Goal: Task Accomplishment & Management: Use online tool/utility

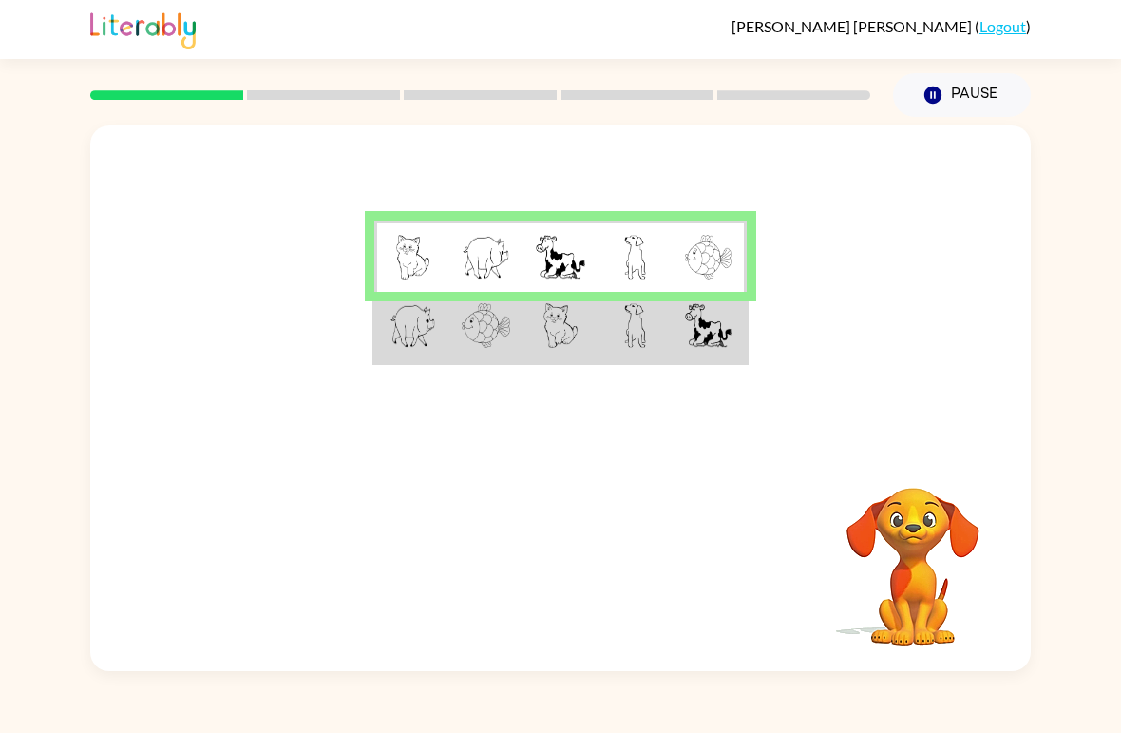
click at [635, 255] on img at bounding box center [635, 257] width 22 height 45
click at [625, 340] on img at bounding box center [635, 325] width 22 height 45
click at [632, 335] on img at bounding box center [635, 325] width 22 height 45
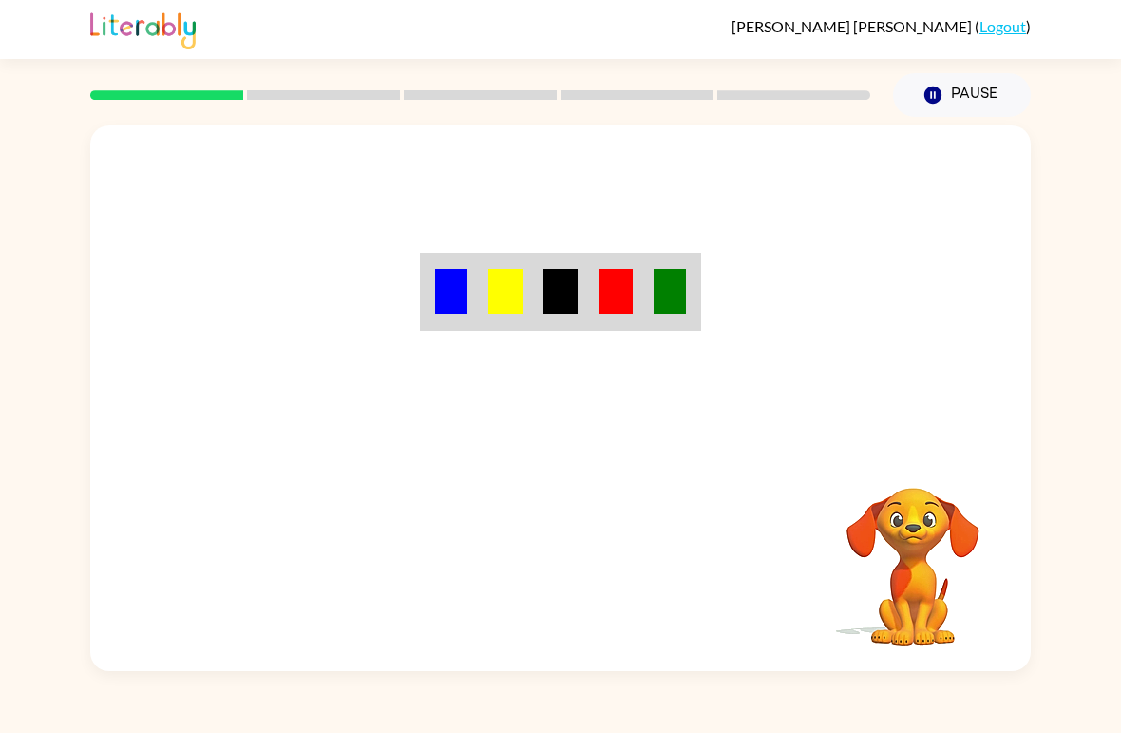
click at [568, 576] on div "Your browser must support playing .mp4 files to use Literably. Please try using…" at bounding box center [560, 397] width 941 height 545
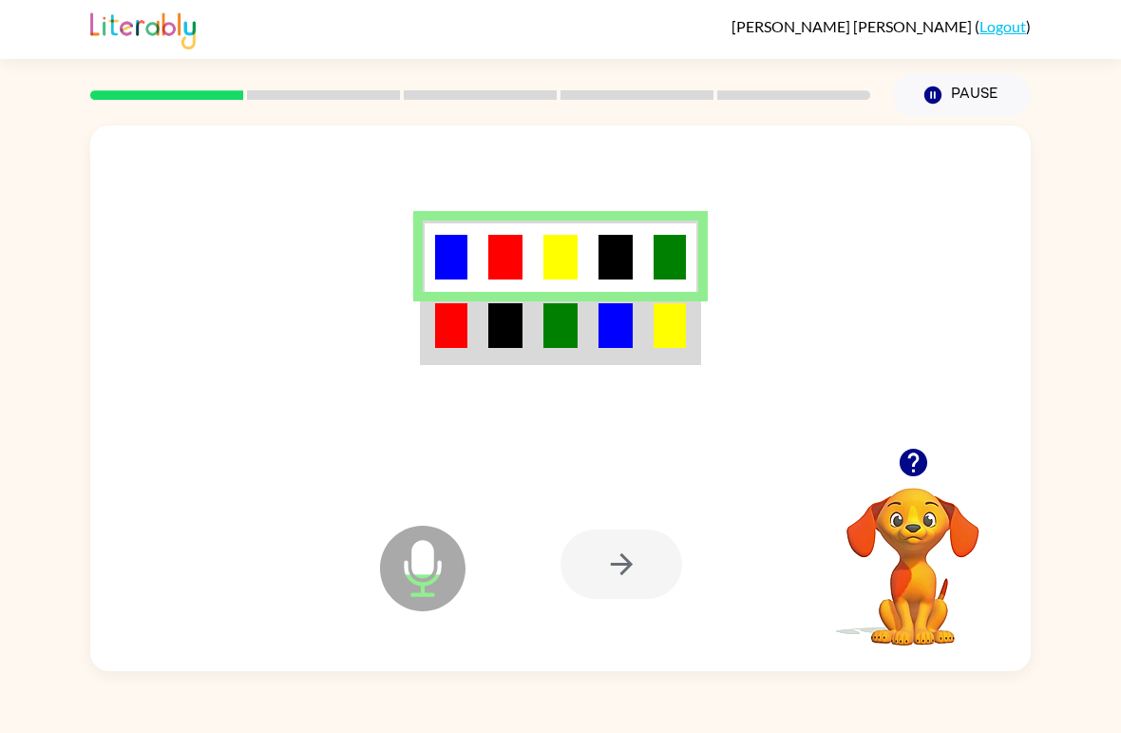
click at [631, 309] on img at bounding box center [616, 325] width 34 height 45
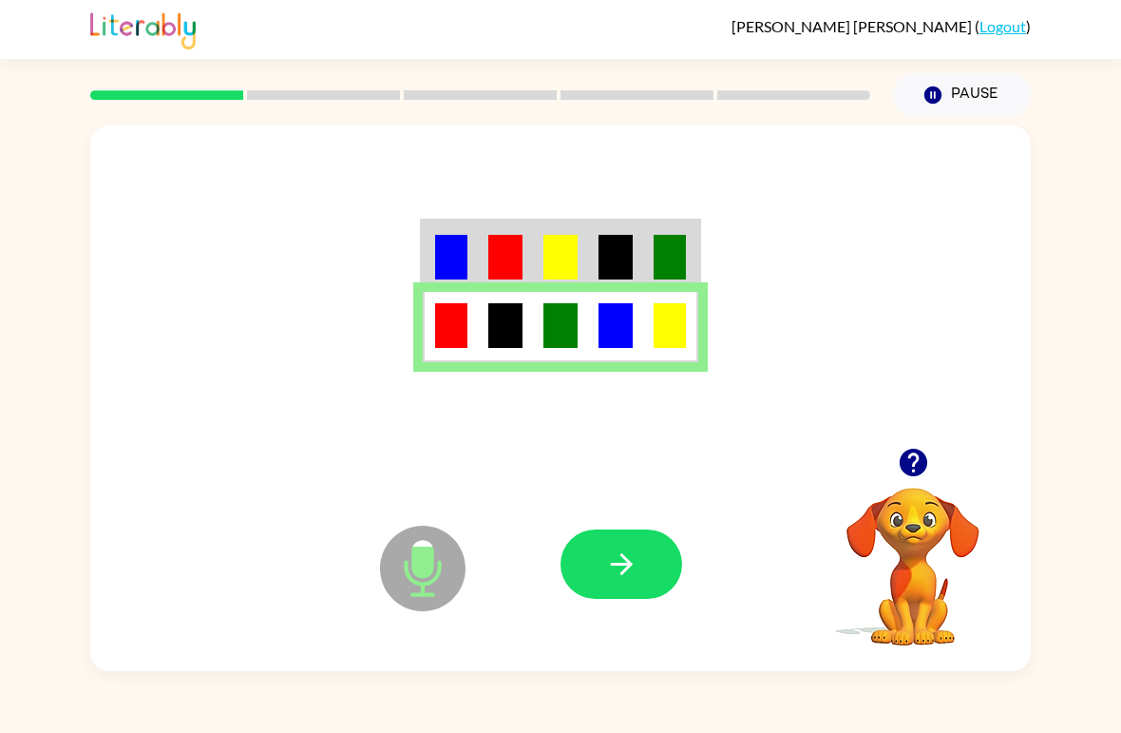
click at [609, 567] on icon "button" at bounding box center [621, 563] width 33 height 33
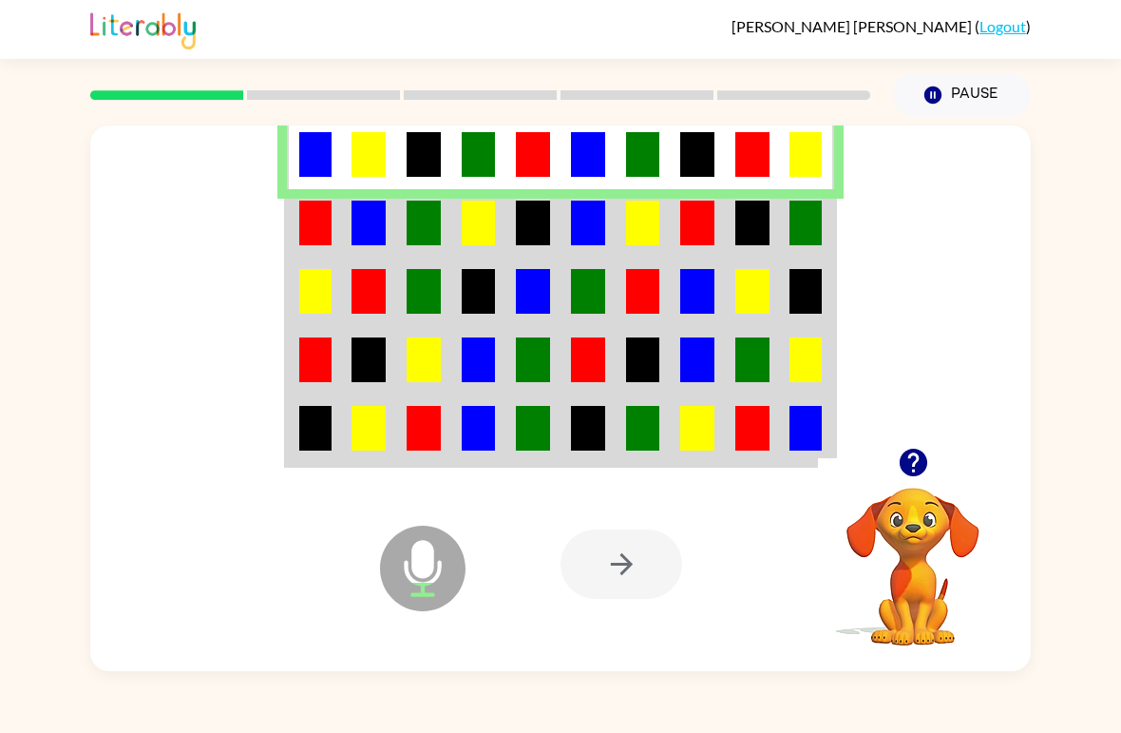
click at [826, 243] on td at bounding box center [807, 223] width 55 height 68
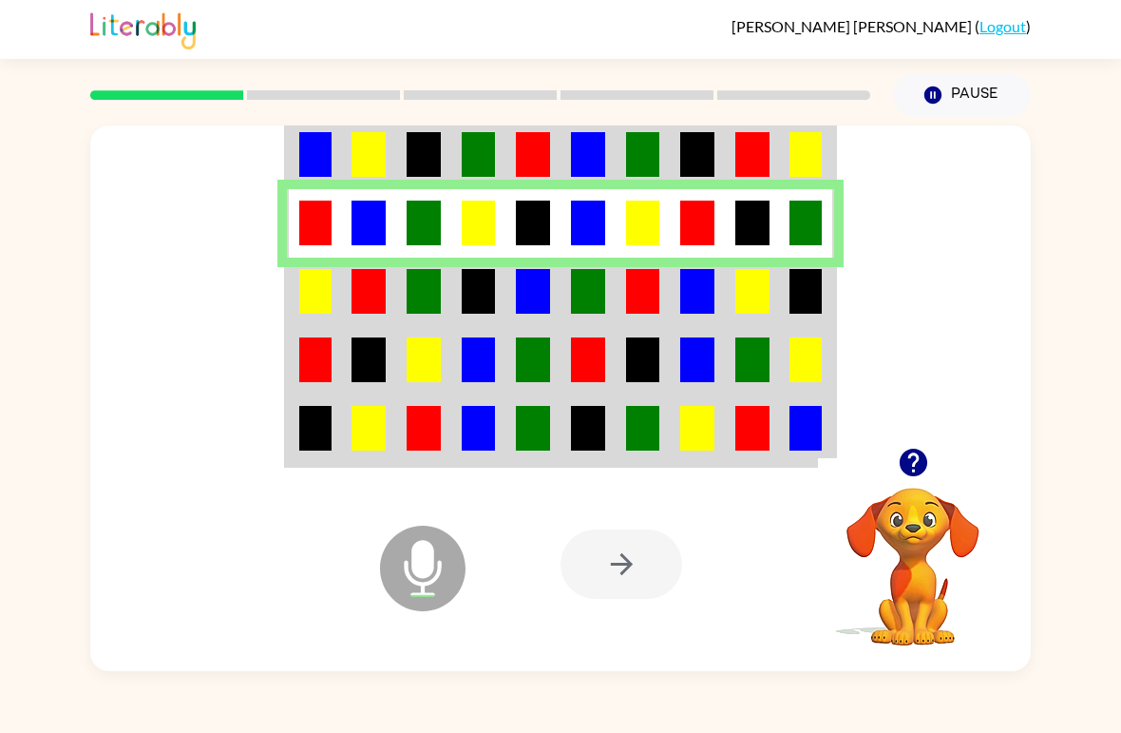
click at [331, 277] on img at bounding box center [315, 291] width 32 height 45
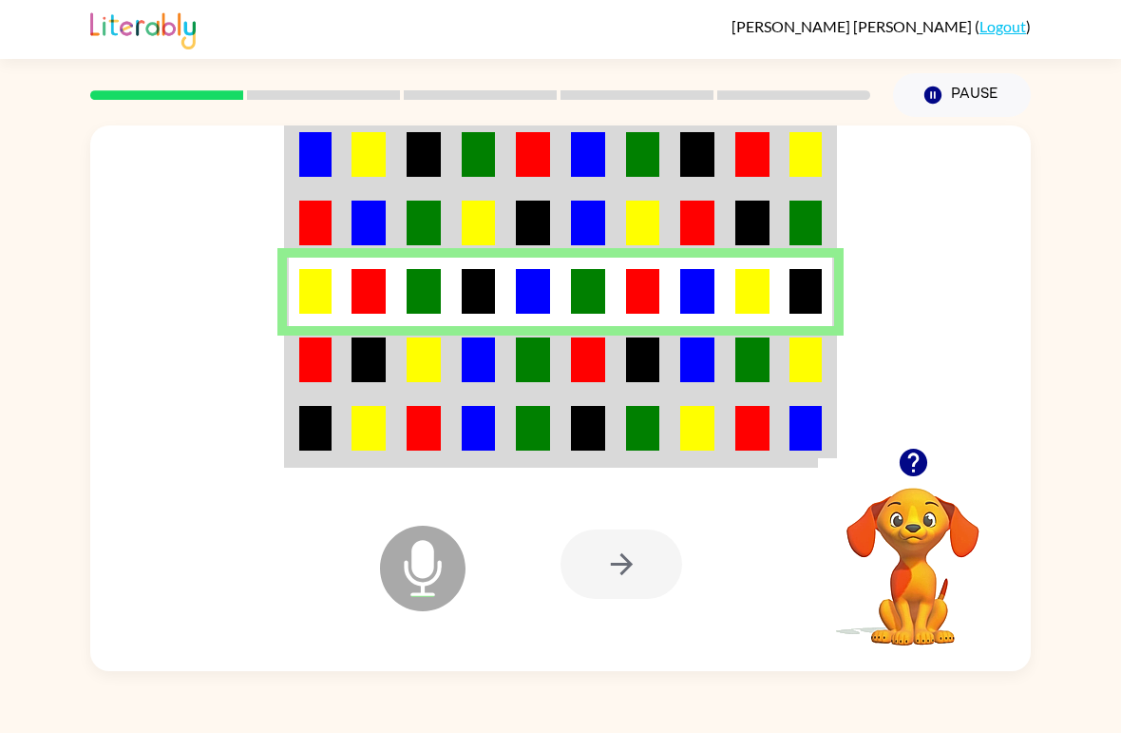
click at [300, 364] on img at bounding box center [315, 359] width 32 height 45
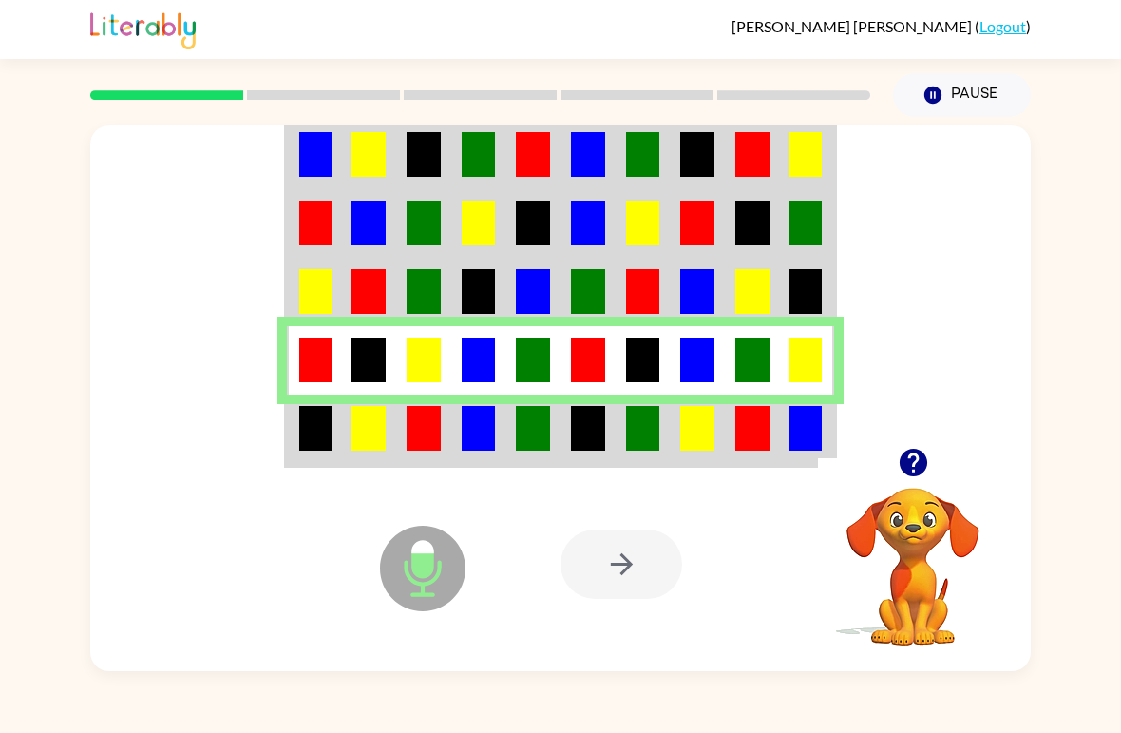
click at [793, 427] on img at bounding box center [806, 428] width 32 height 45
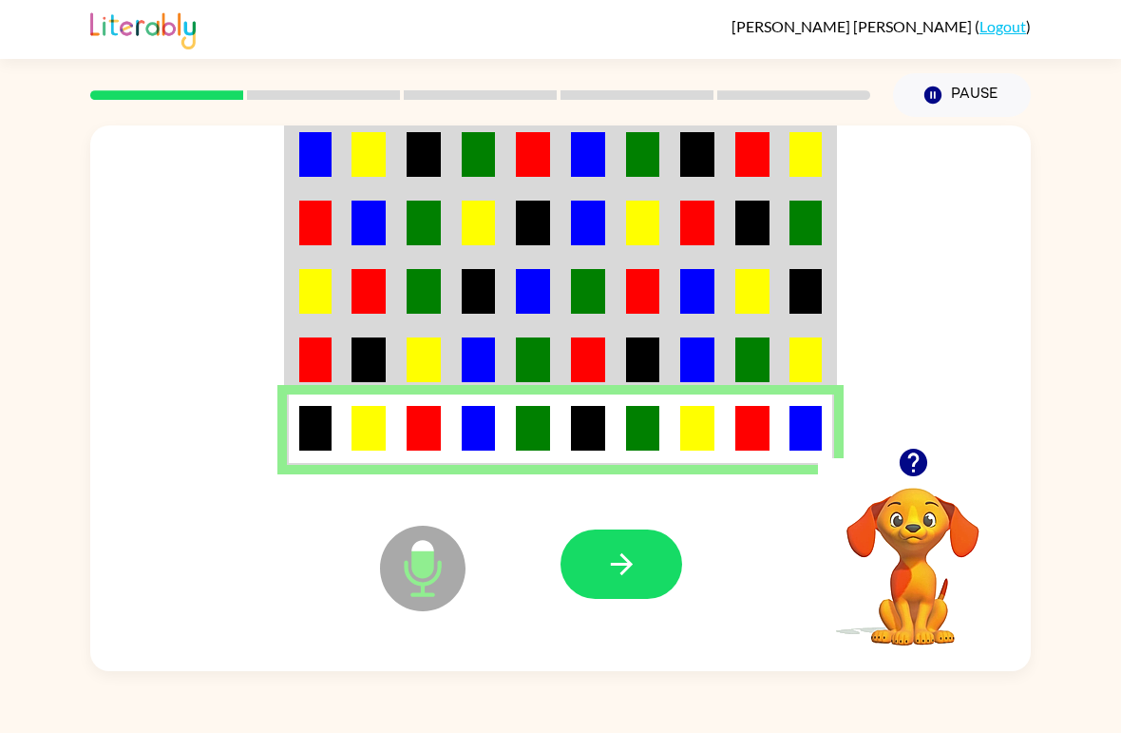
click at [628, 566] on icon "button" at bounding box center [621, 564] width 22 height 22
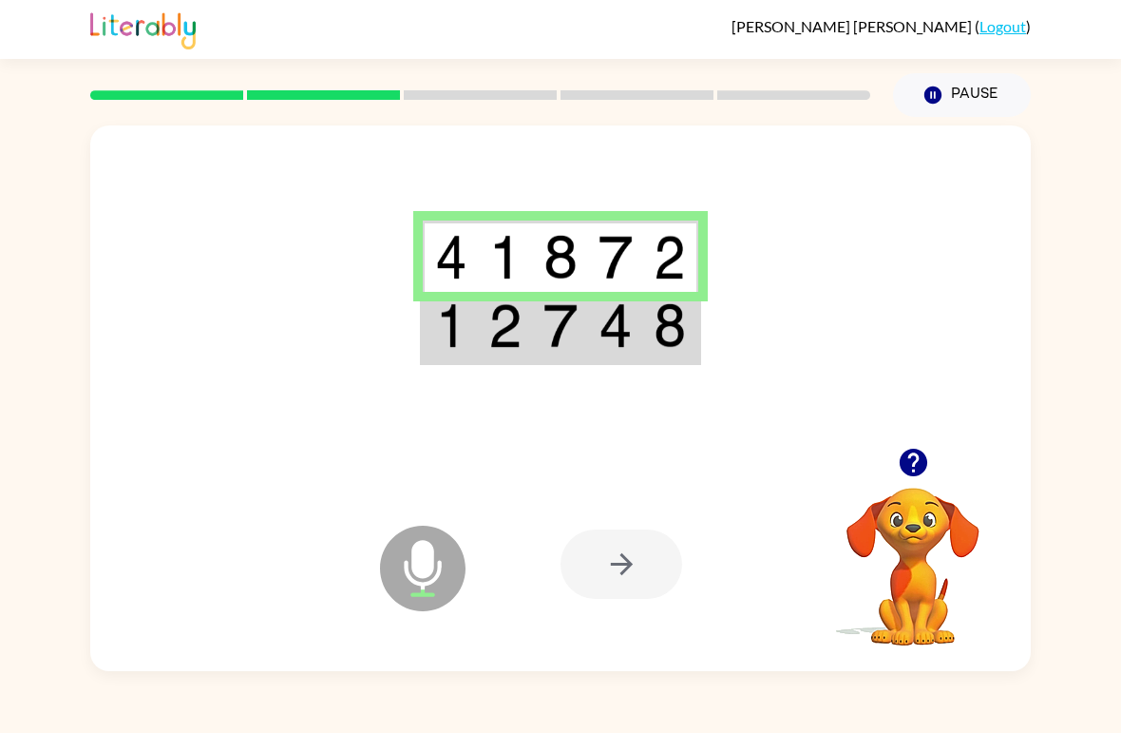
click at [678, 308] on img at bounding box center [670, 325] width 32 height 45
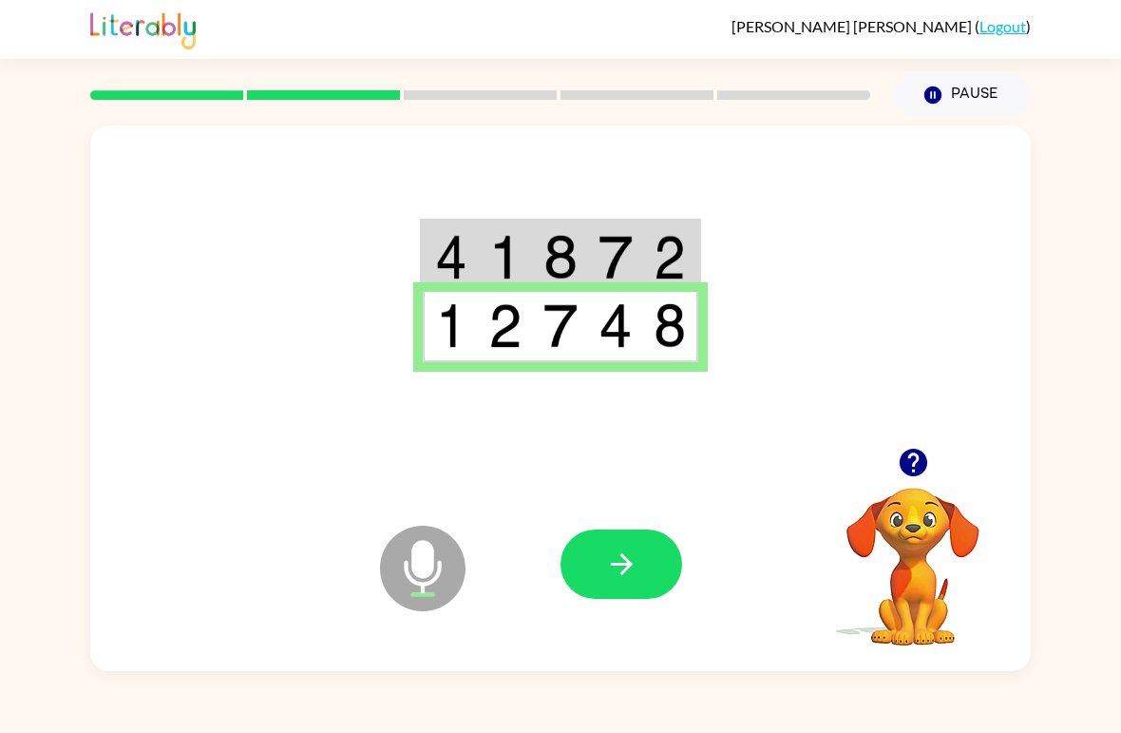
click at [623, 616] on icon "Microphone The Microphone is here when it is your turn to talk" at bounding box center [517, 592] width 285 height 143
click at [654, 582] on button "button" at bounding box center [622, 563] width 122 height 69
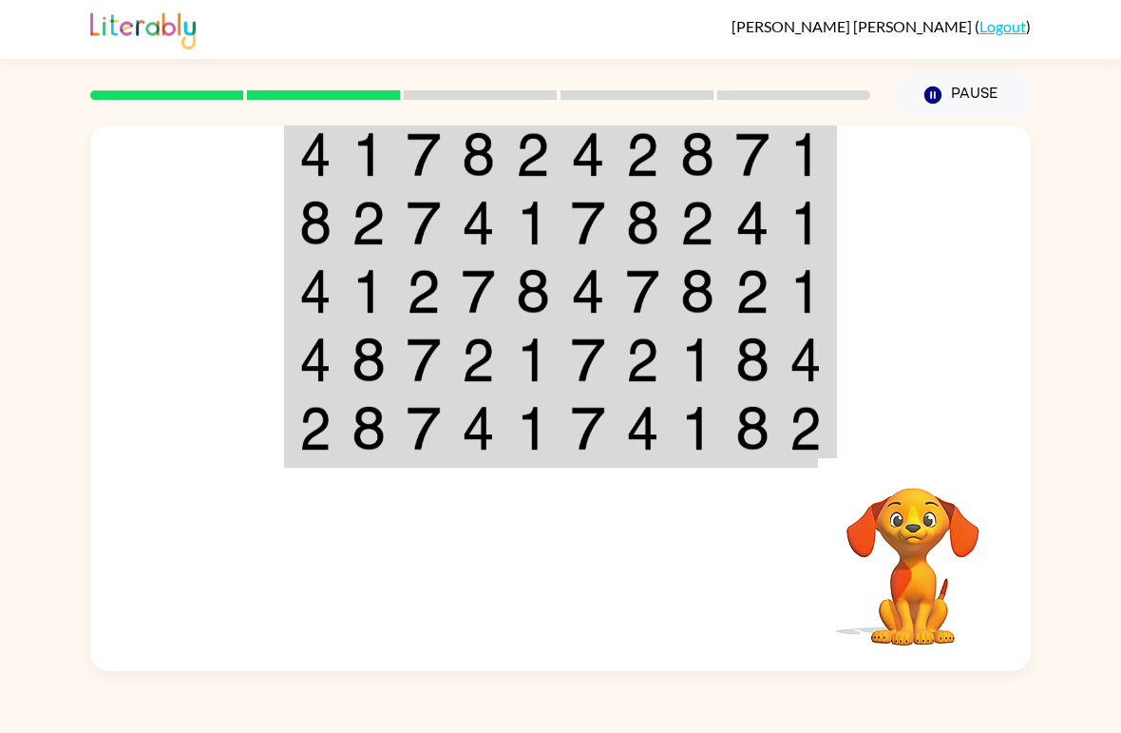
click at [612, 151] on td at bounding box center [588, 153] width 55 height 71
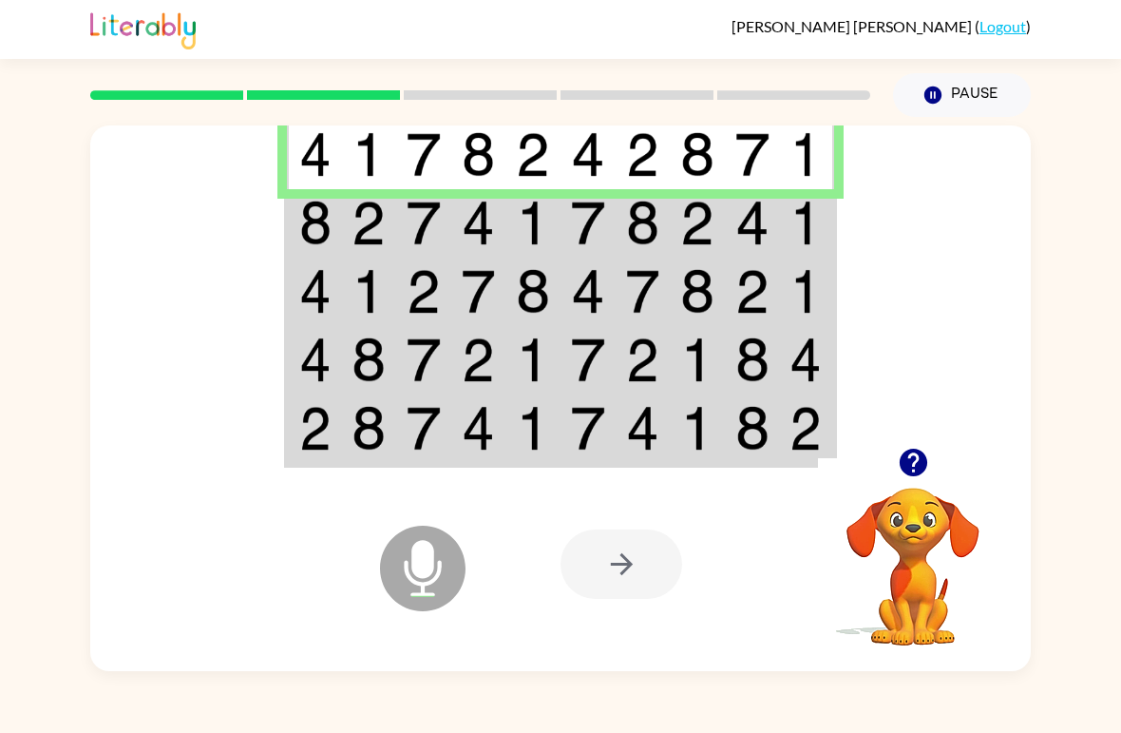
click at [311, 211] on img at bounding box center [315, 223] width 32 height 45
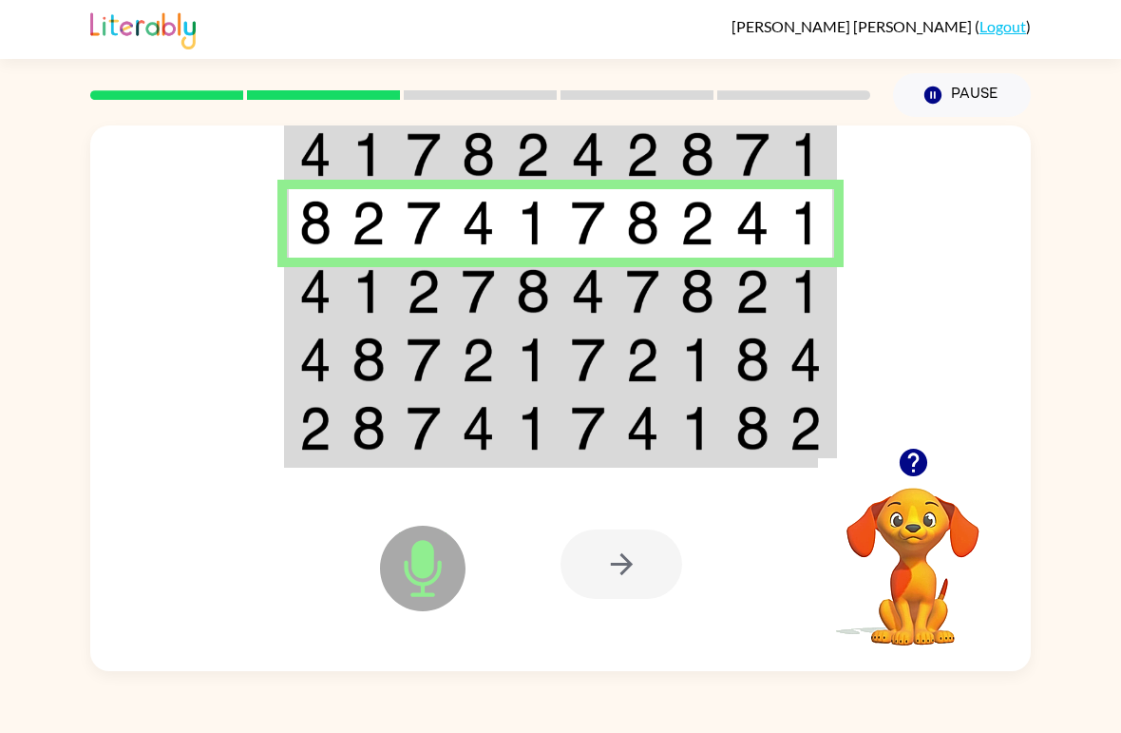
click at [540, 297] on img at bounding box center [533, 291] width 34 height 45
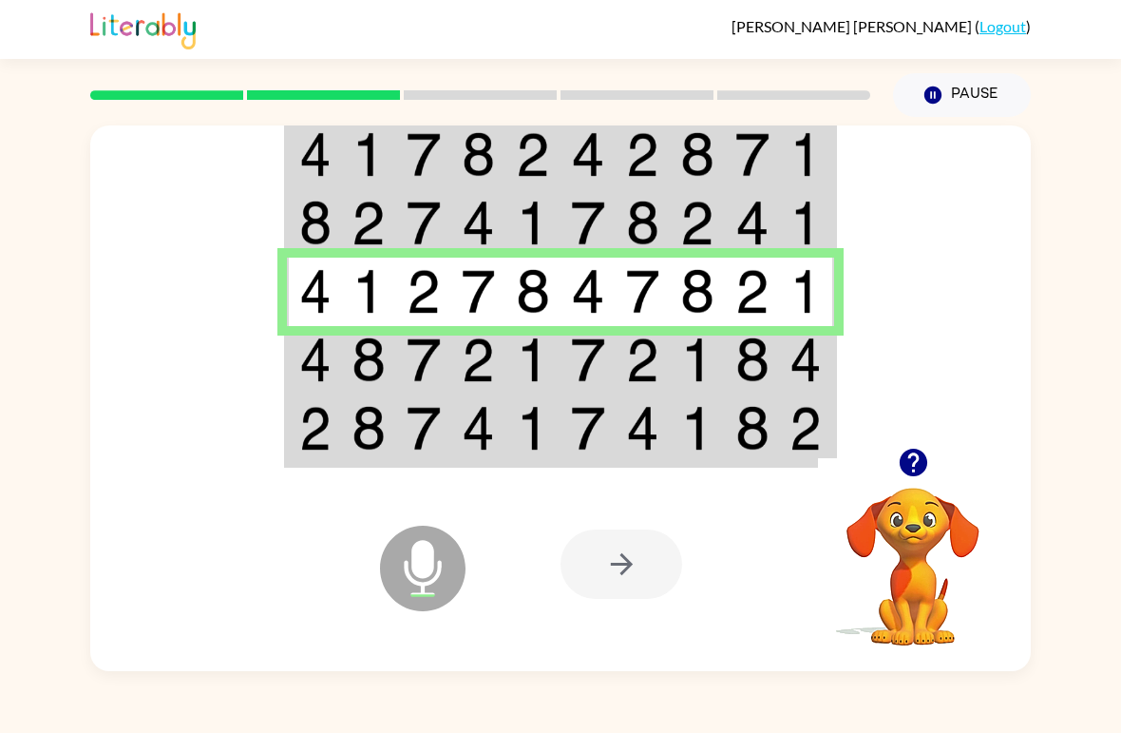
click at [333, 358] on td at bounding box center [314, 360] width 55 height 68
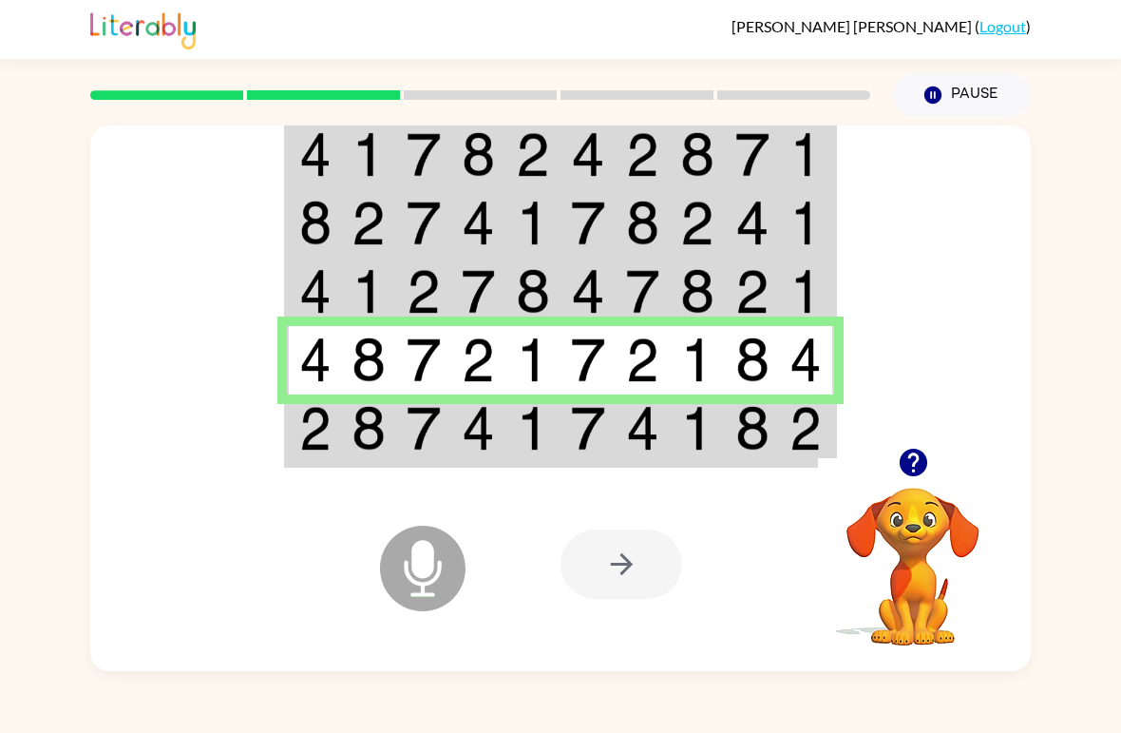
click at [304, 419] on img at bounding box center [315, 428] width 32 height 45
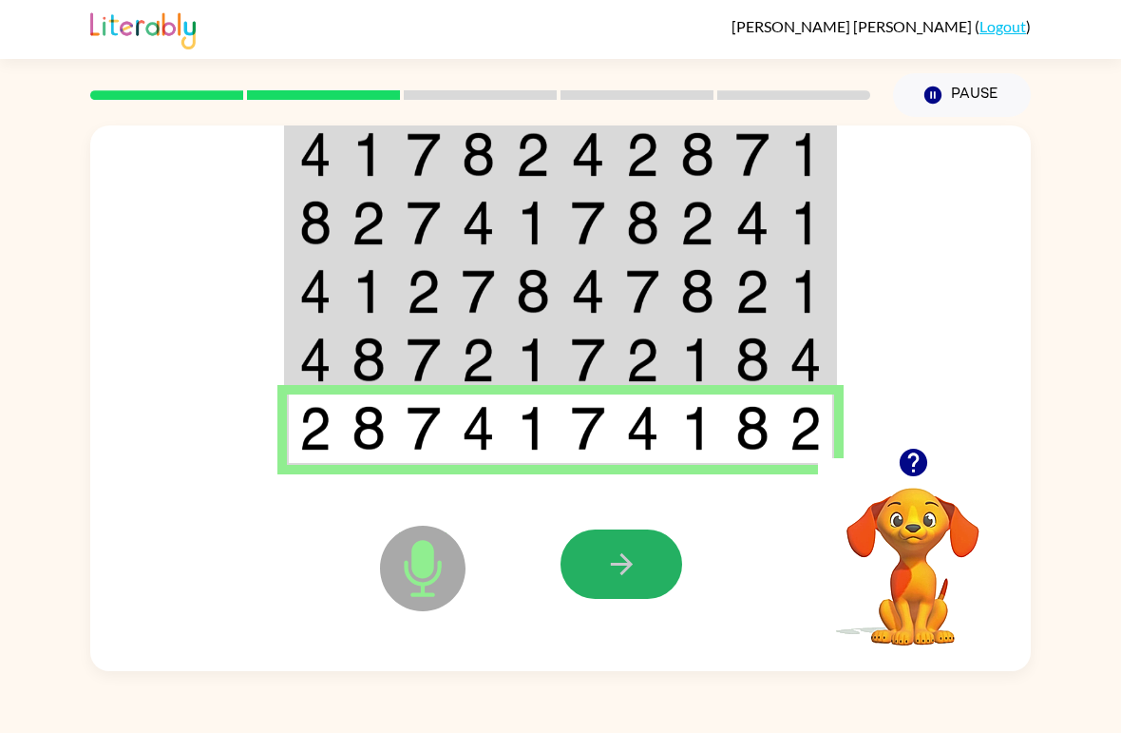
click at [639, 579] on button "button" at bounding box center [622, 563] width 122 height 69
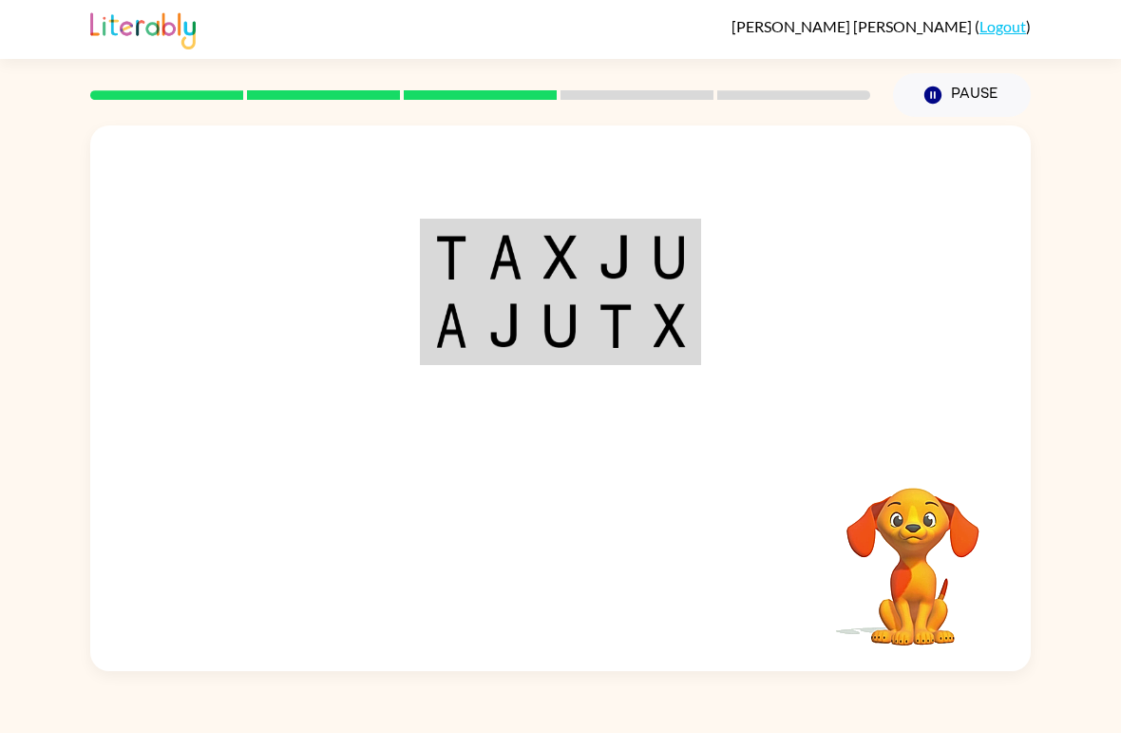
click at [18, 382] on div "Your browser must support playing .mp4 files to use Literably. Please try using…" at bounding box center [560, 394] width 1121 height 554
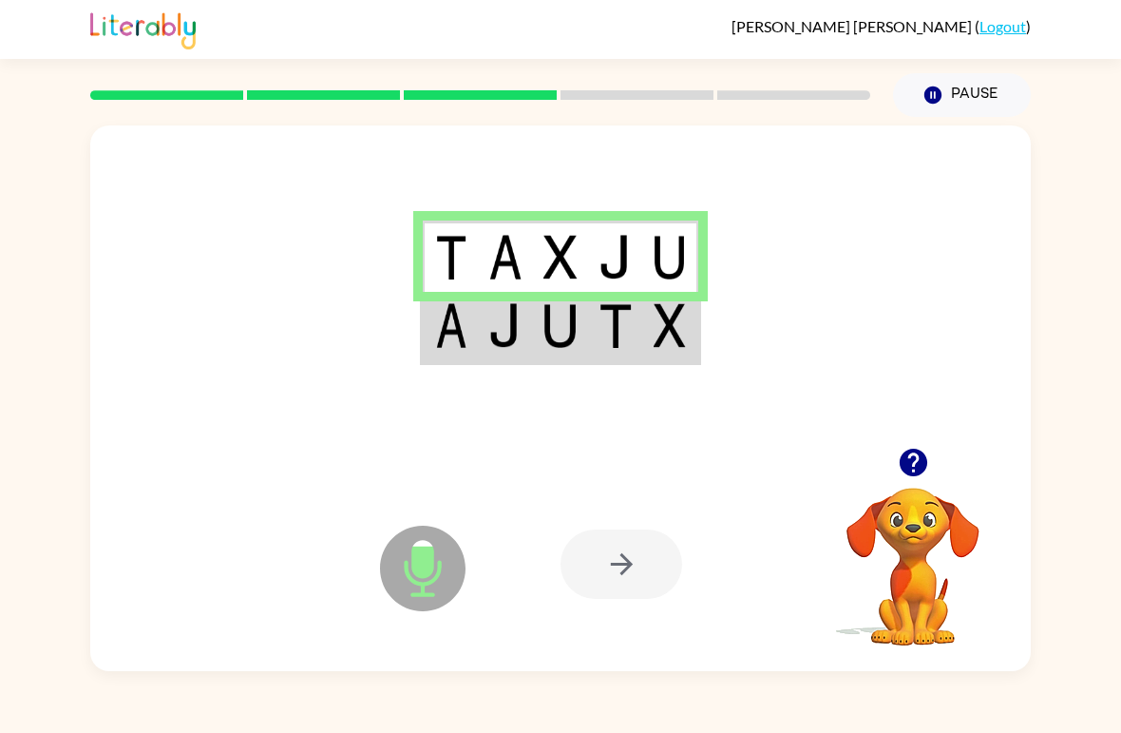
click at [655, 326] on img at bounding box center [670, 325] width 32 height 45
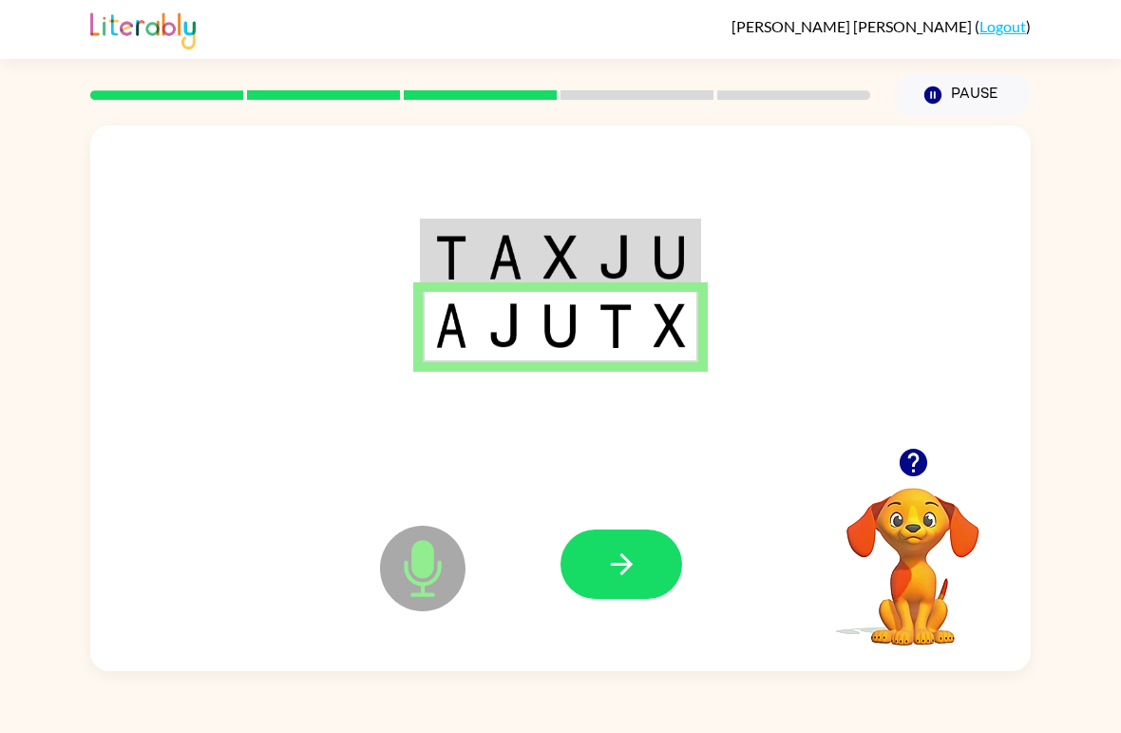
click at [628, 578] on icon "button" at bounding box center [621, 563] width 33 height 33
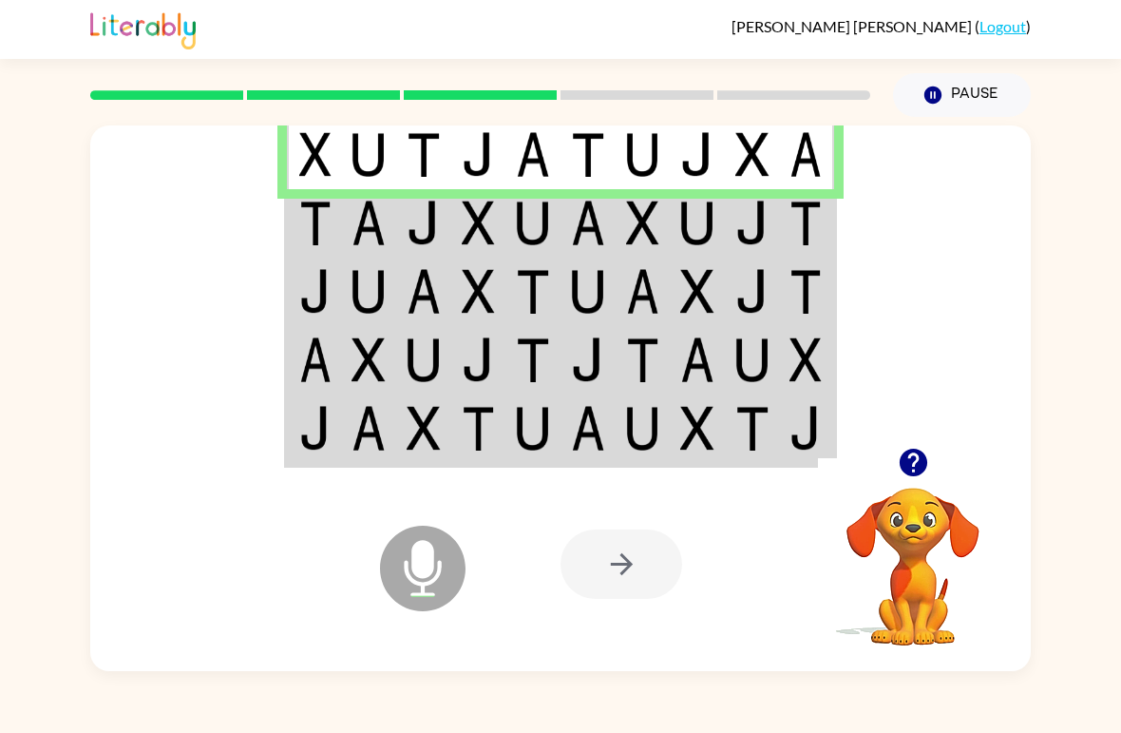
click at [347, 212] on td at bounding box center [368, 223] width 55 height 68
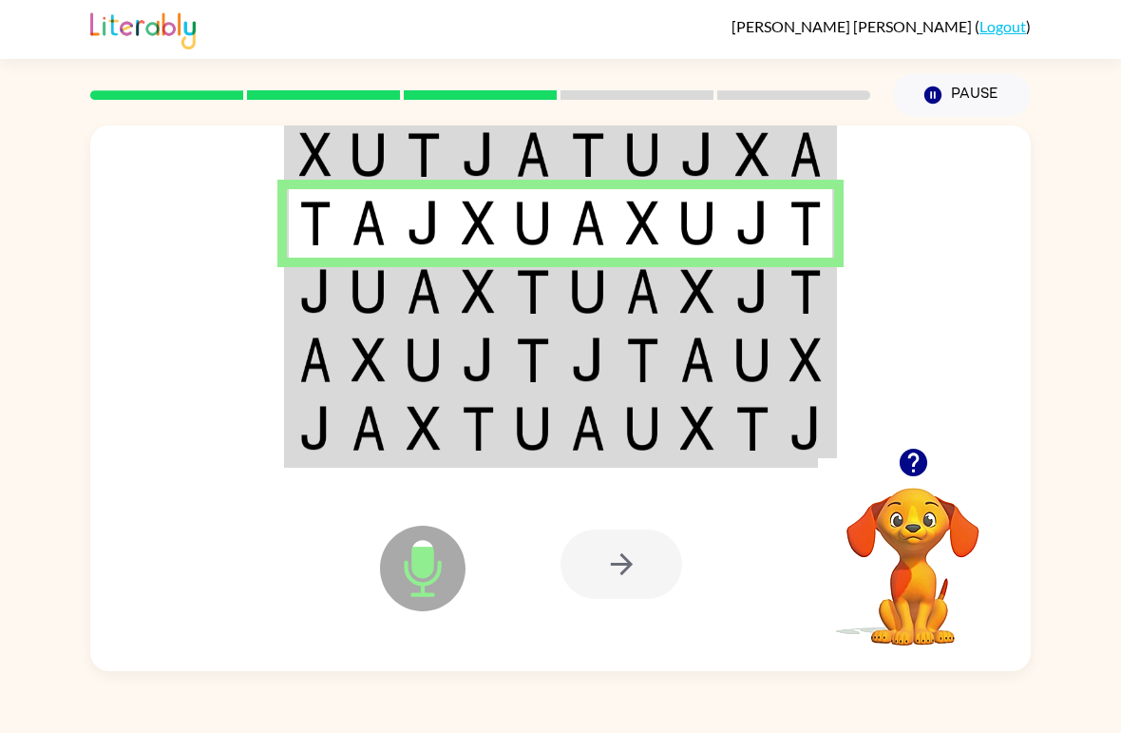
click at [331, 301] on img at bounding box center [315, 291] width 32 height 45
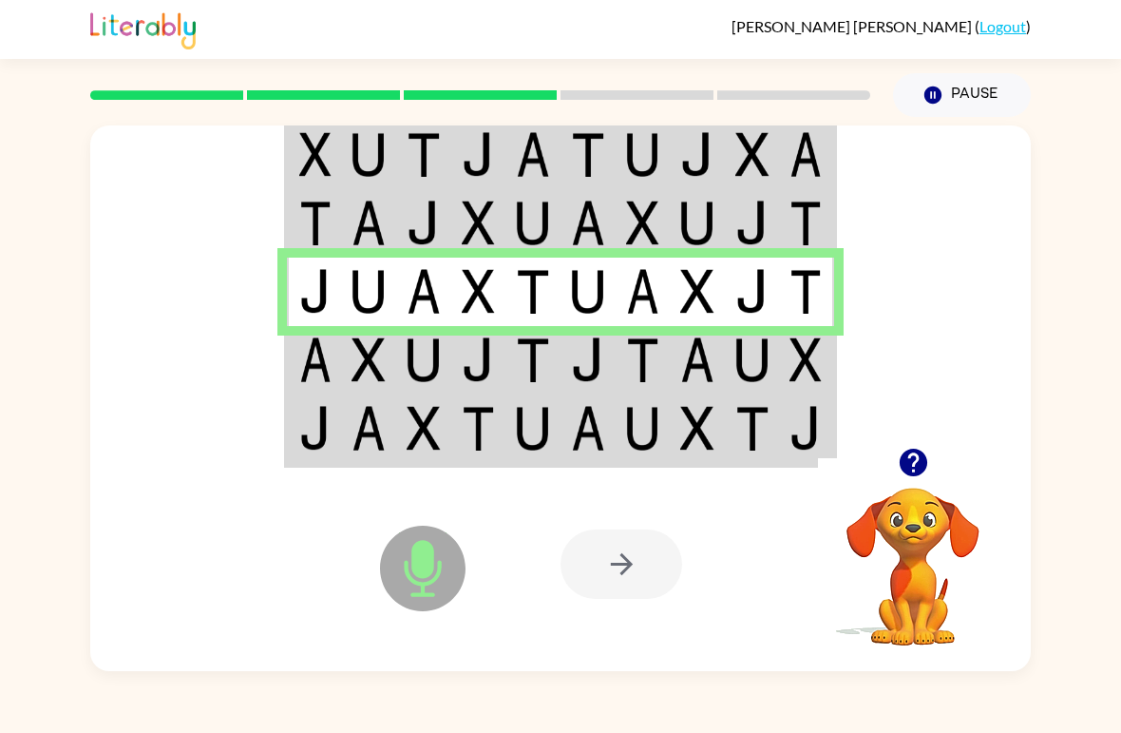
click at [319, 348] on img at bounding box center [315, 359] width 32 height 45
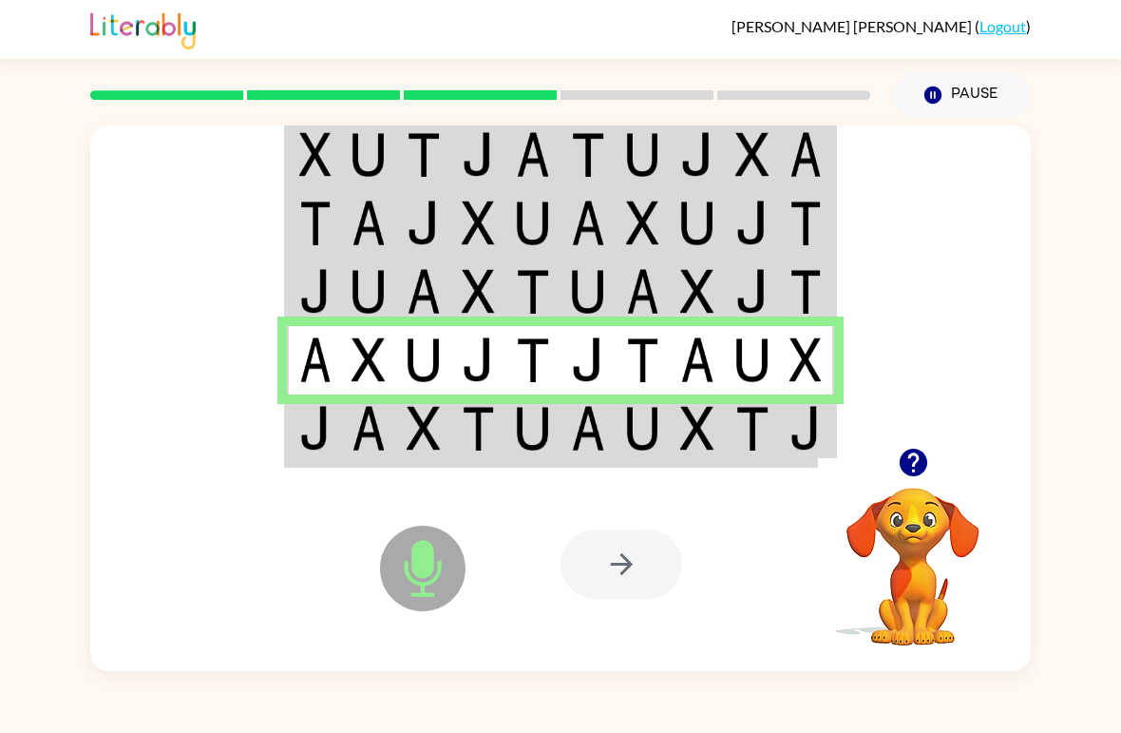
click at [311, 428] on img at bounding box center [315, 428] width 32 height 45
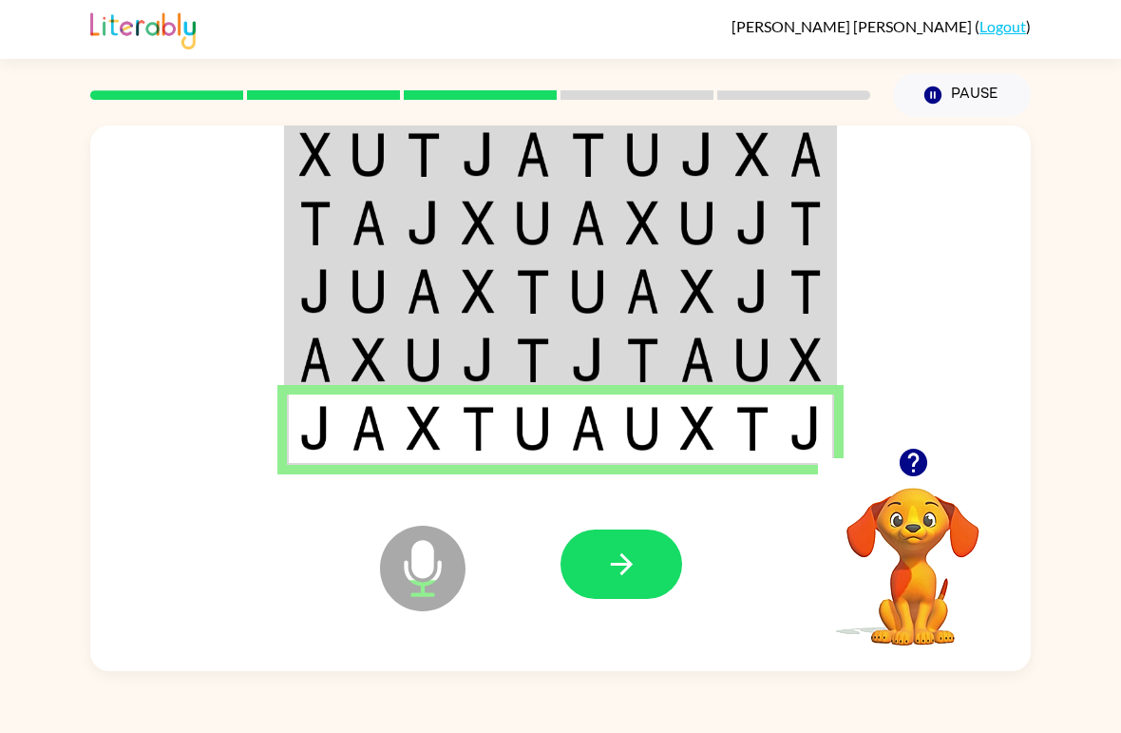
click at [651, 584] on button "button" at bounding box center [622, 563] width 122 height 69
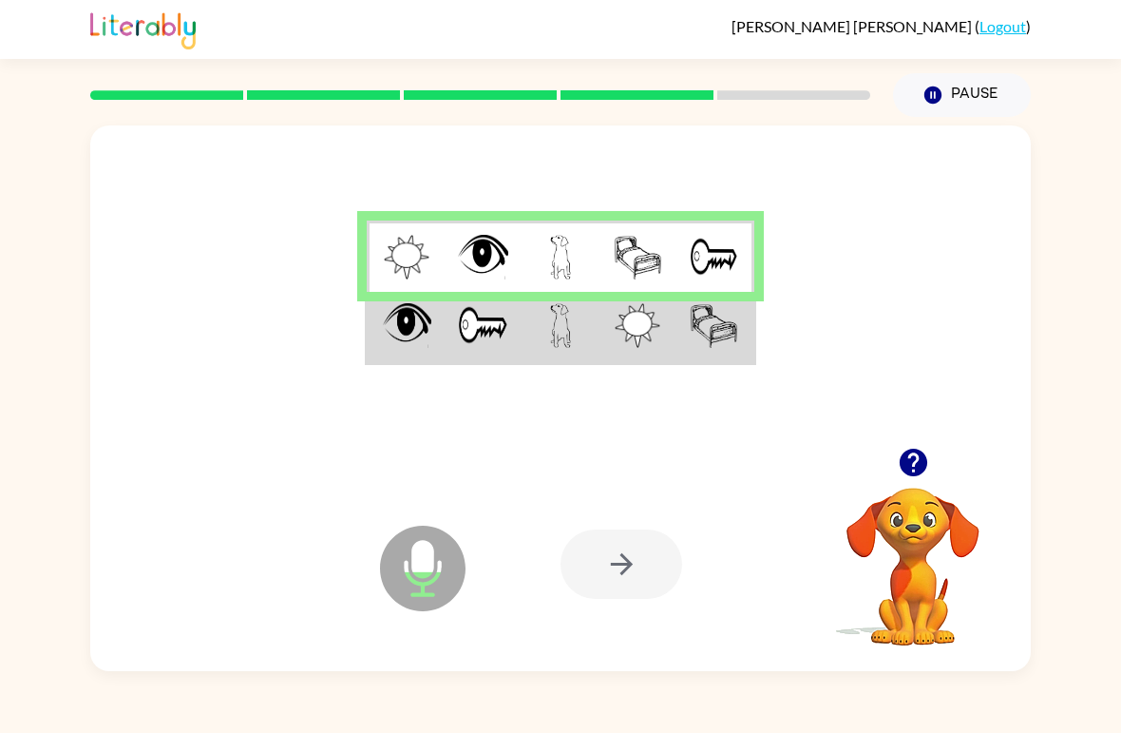
click at [655, 343] on img at bounding box center [638, 325] width 46 height 45
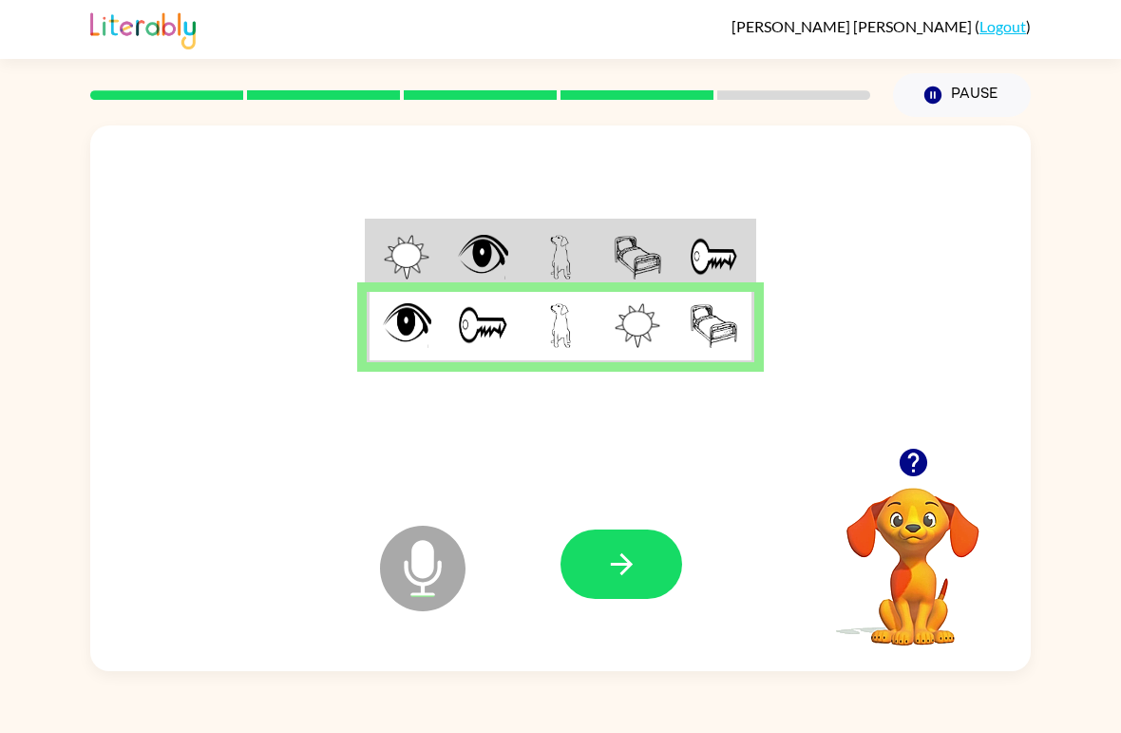
click at [659, 572] on button "button" at bounding box center [622, 563] width 122 height 69
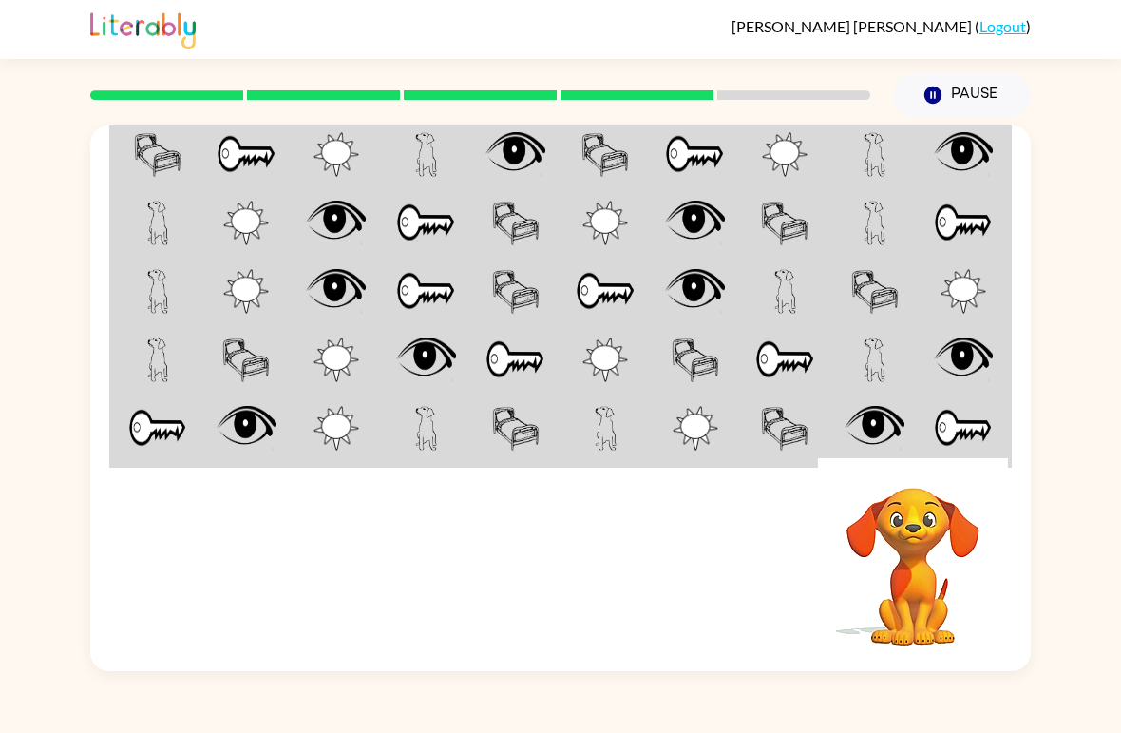
click at [855, 136] on td at bounding box center [876, 153] width 90 height 71
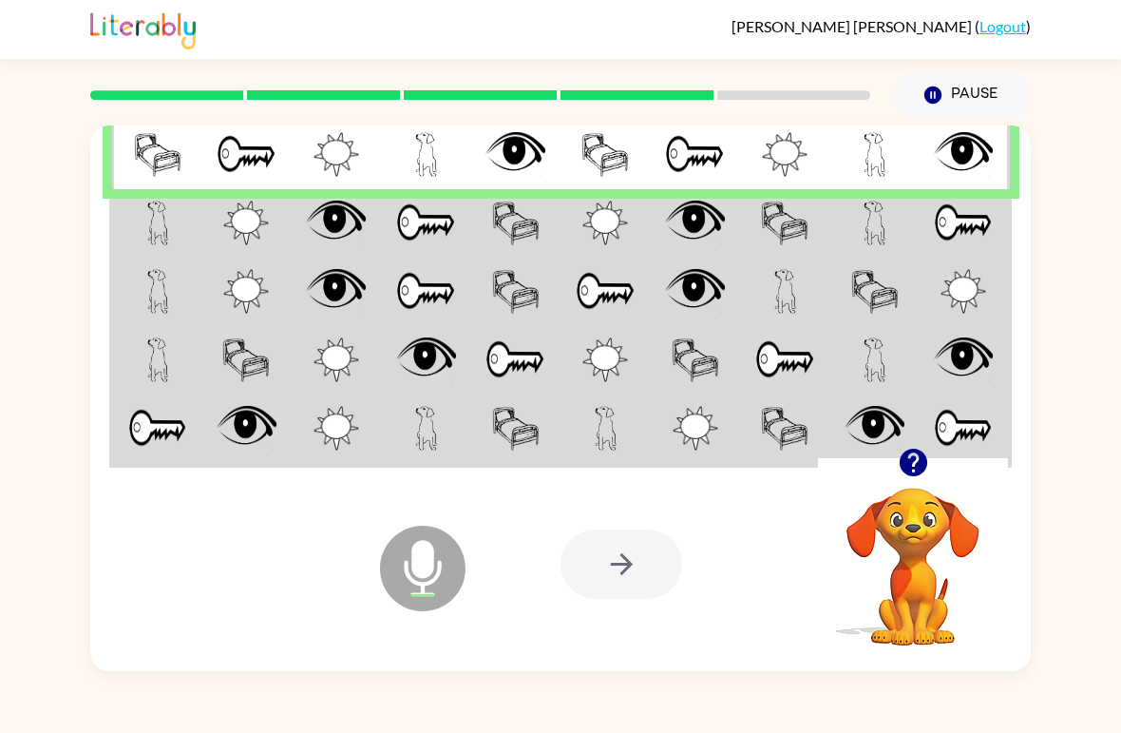
click at [685, 177] on img at bounding box center [695, 154] width 60 height 45
click at [124, 238] on td at bounding box center [157, 223] width 90 height 68
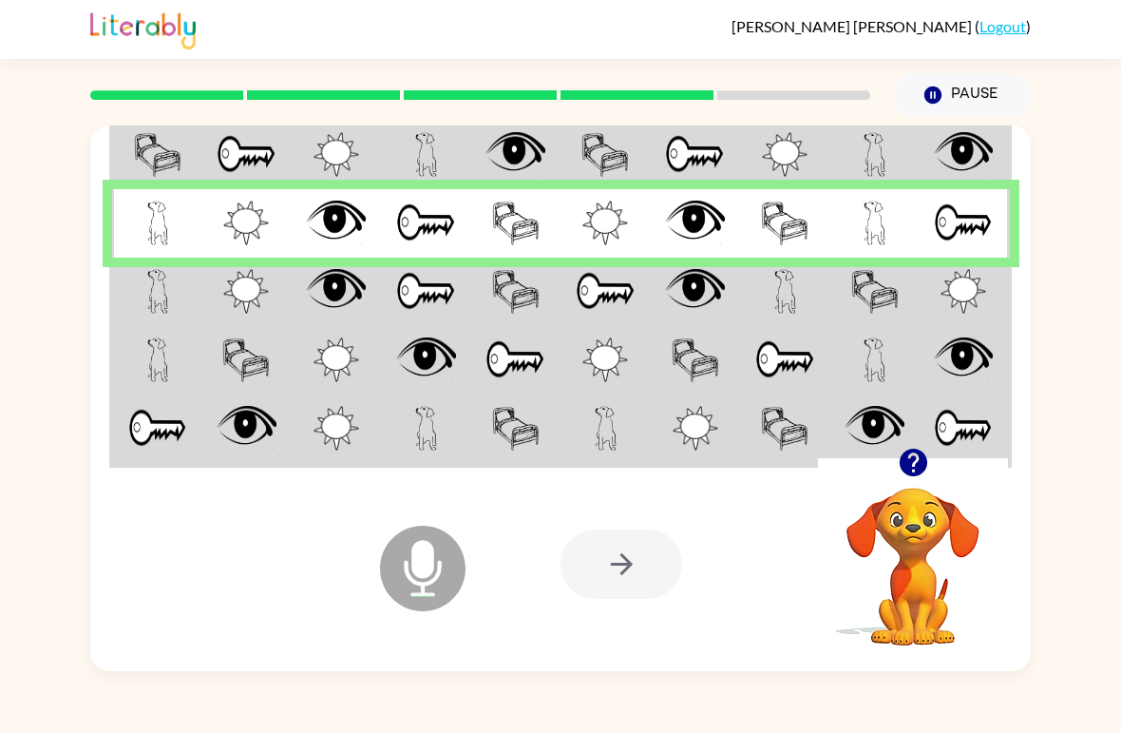
click at [154, 302] on img at bounding box center [158, 291] width 22 height 45
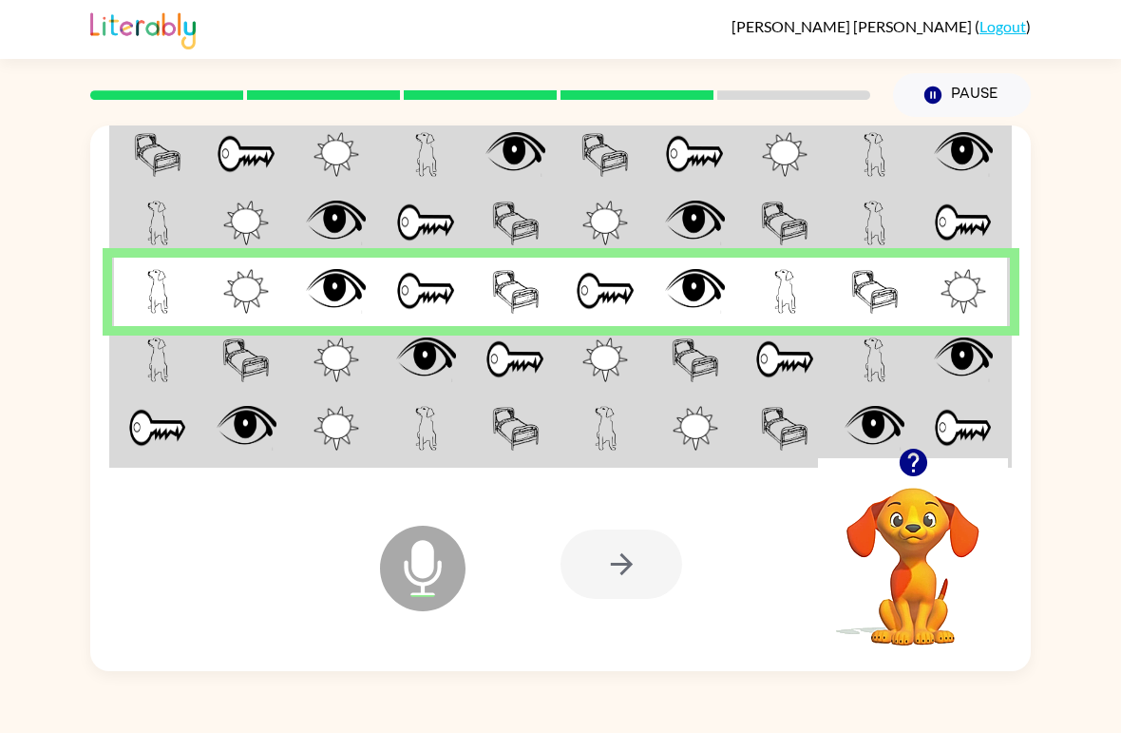
click at [165, 351] on img at bounding box center [158, 359] width 22 height 45
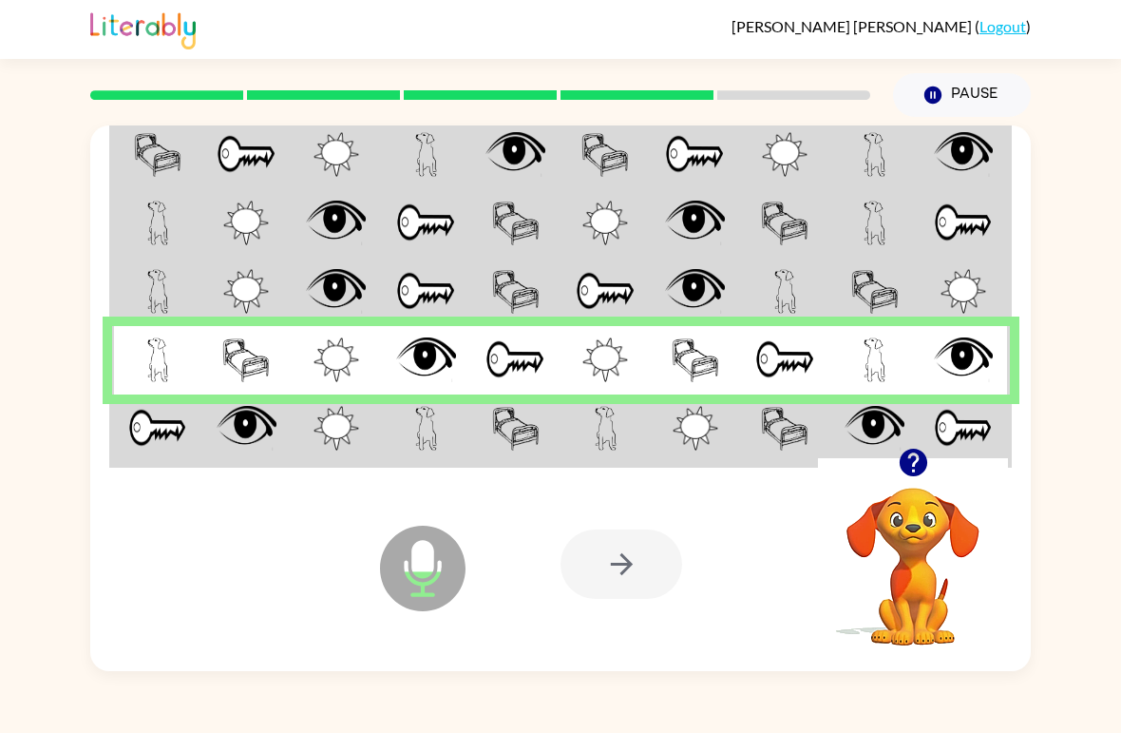
click at [154, 429] on img at bounding box center [157, 428] width 59 height 45
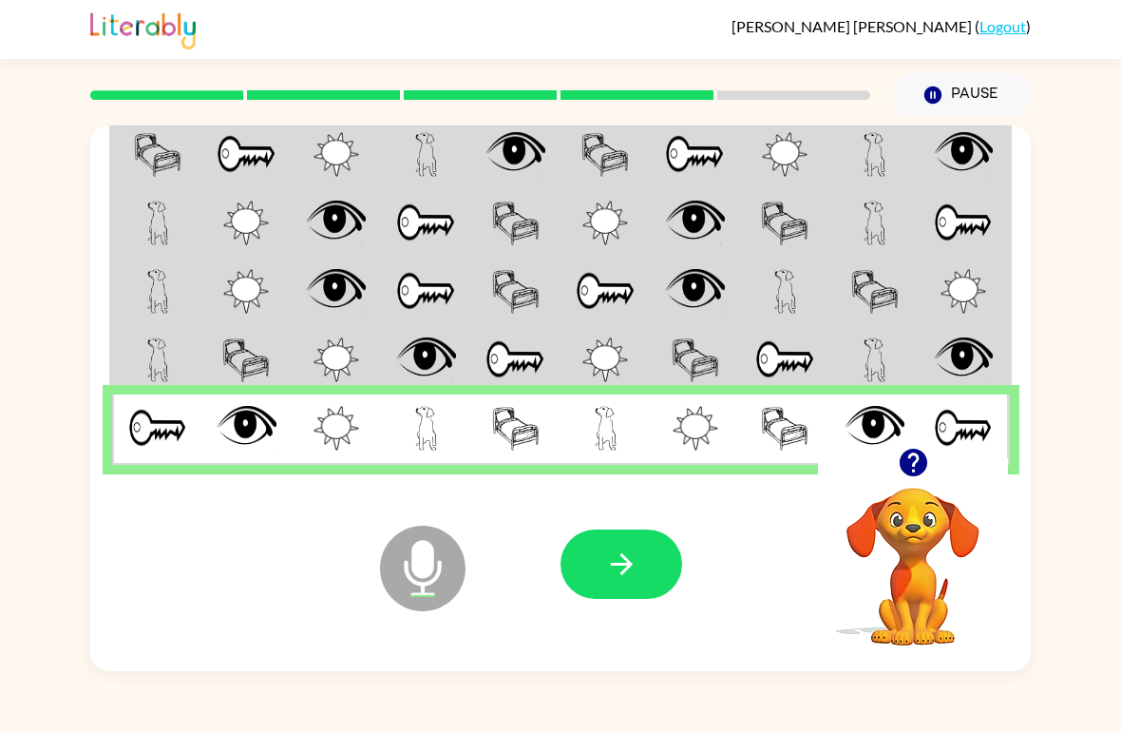
click at [628, 575] on icon "button" at bounding box center [621, 563] width 33 height 33
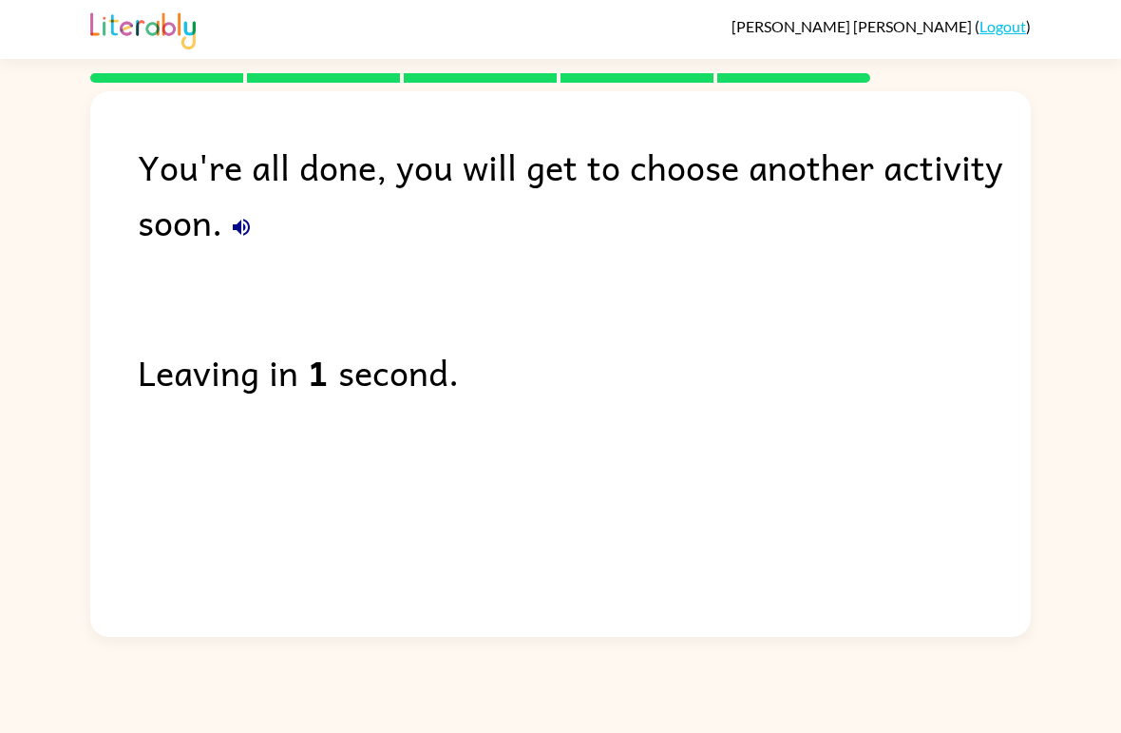
click at [239, 232] on icon "button" at bounding box center [241, 227] width 17 height 17
